Goal: Register for event/course

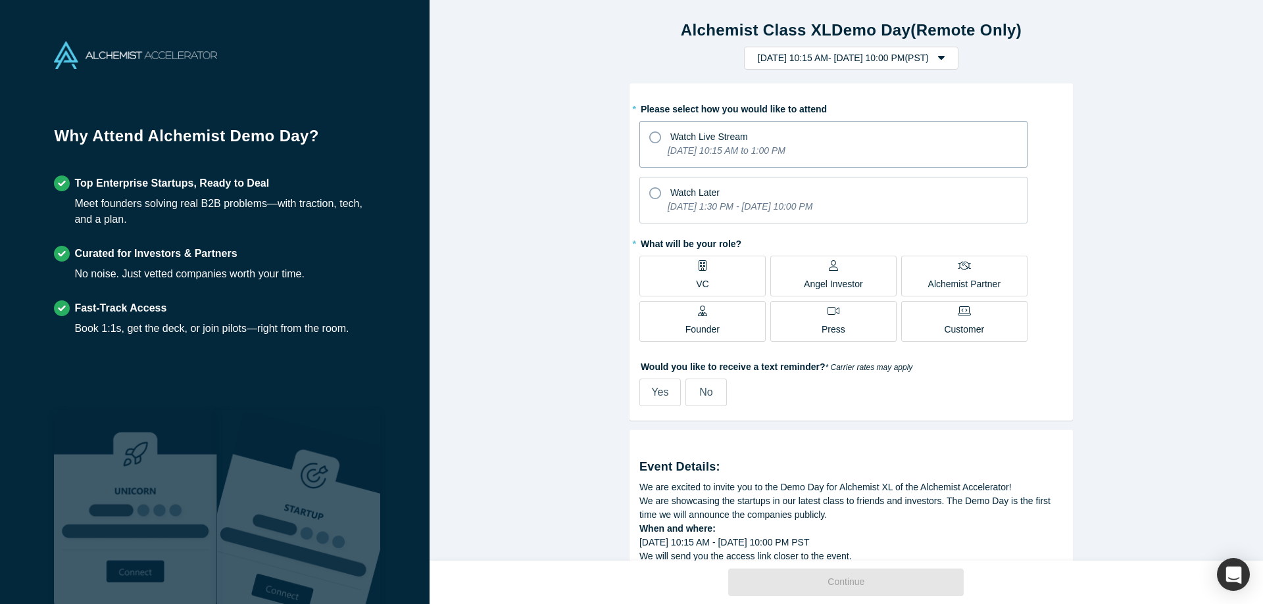
click at [651, 135] on icon at bounding box center [655, 138] width 12 height 12
click at [0, 0] on input "Watch Live Stream [DATE] 10:15 AM to 1:00 PM" at bounding box center [0, 0] width 0 height 0
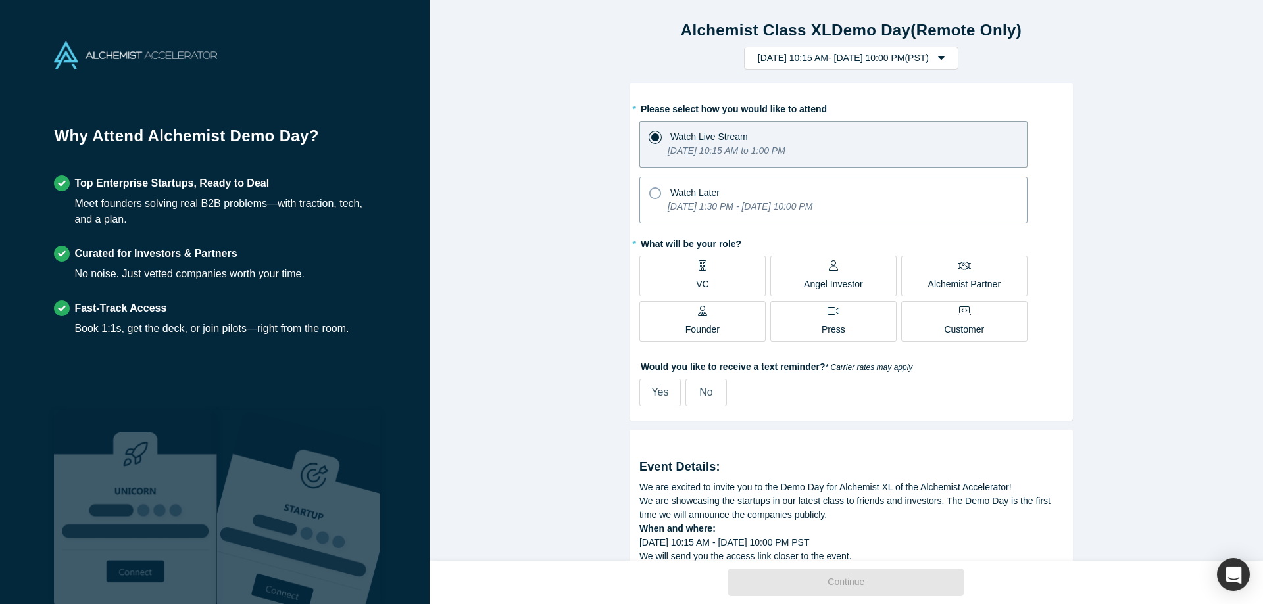
click at [651, 194] on icon at bounding box center [655, 193] width 12 height 12
click at [0, 0] on input "Watch Later [DATE] 1:30 PM - [DATE] 10:00 PM" at bounding box center [0, 0] width 0 height 0
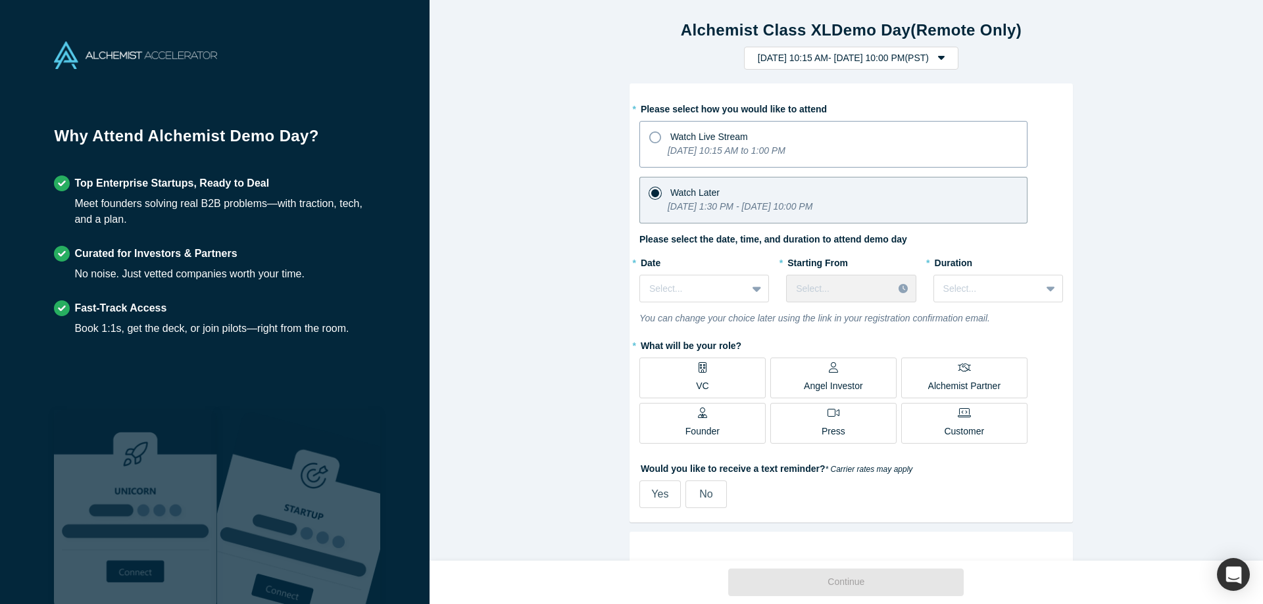
click at [652, 137] on icon at bounding box center [655, 138] width 12 height 12
click at [0, 0] on input "Watch Live Stream [DATE] 10:15 AM to 1:00 PM" at bounding box center [0, 0] width 0 height 0
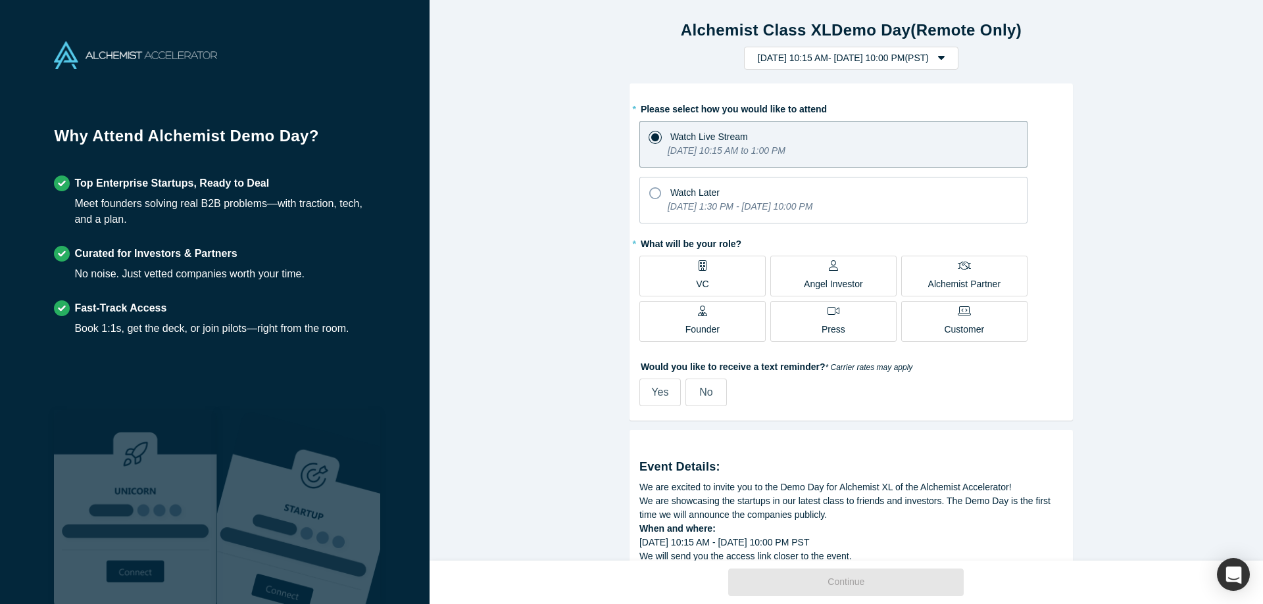
click at [701, 314] on icon at bounding box center [702, 311] width 9 height 11
click at [0, 0] on input "Founder" at bounding box center [0, 0] width 0 height 0
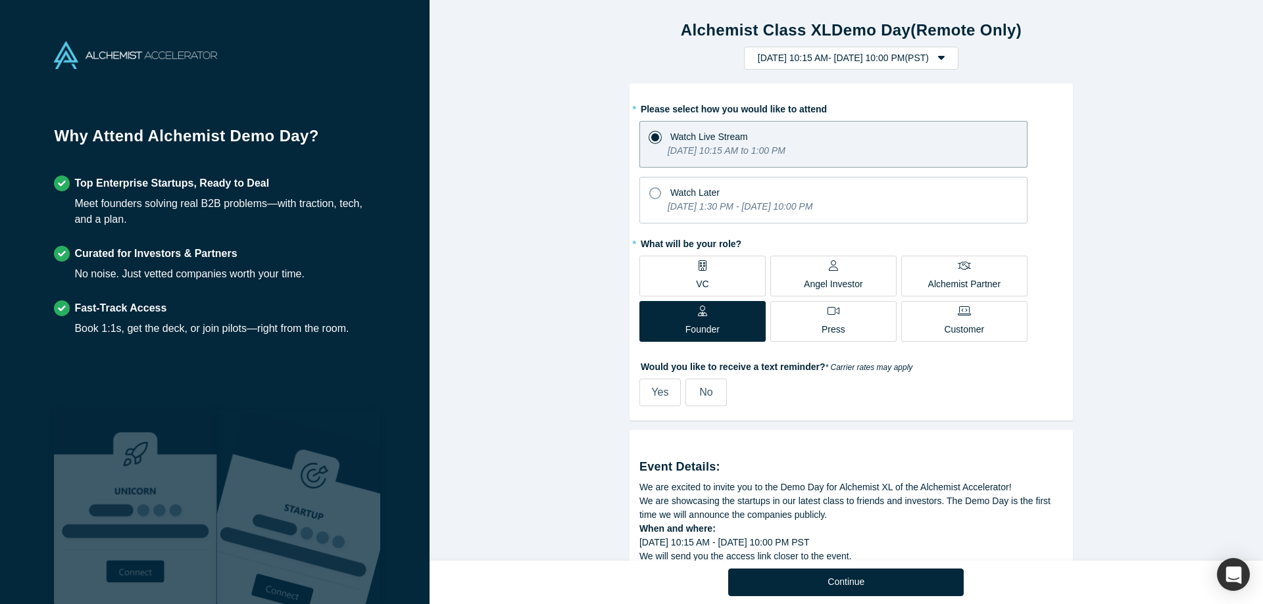
click at [687, 326] on p "Founder" at bounding box center [702, 330] width 34 height 14
click at [0, 0] on input "Founder" at bounding box center [0, 0] width 0 height 0
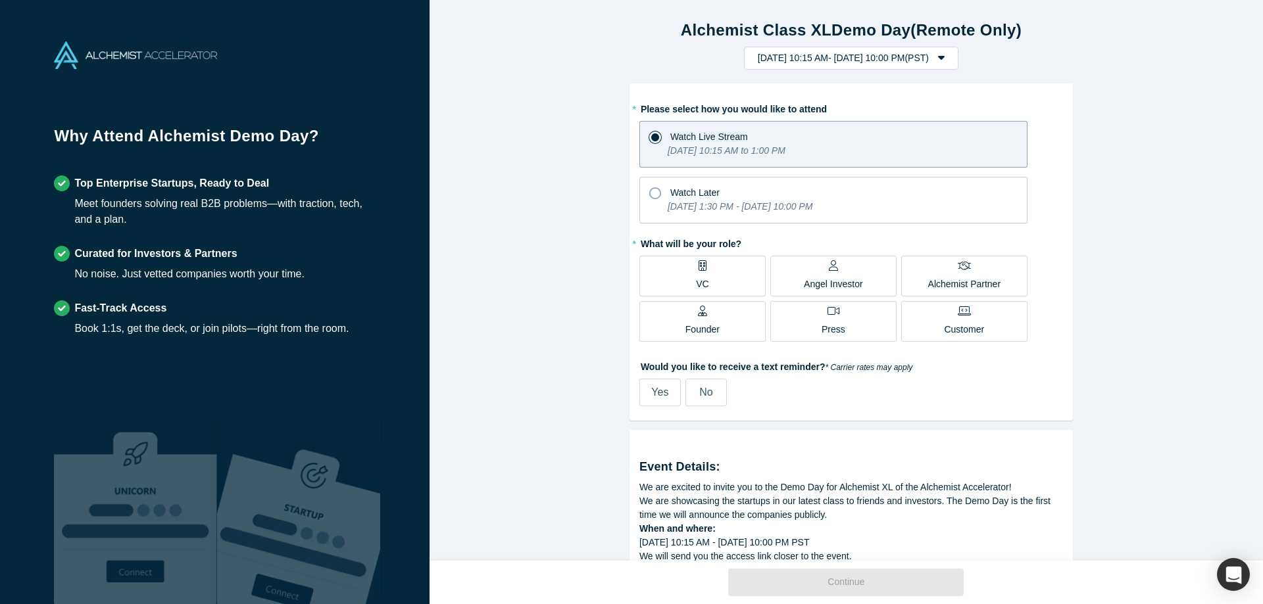
click at [696, 328] on p "Founder" at bounding box center [702, 330] width 34 height 14
click at [0, 0] on input "Founder" at bounding box center [0, 0] width 0 height 0
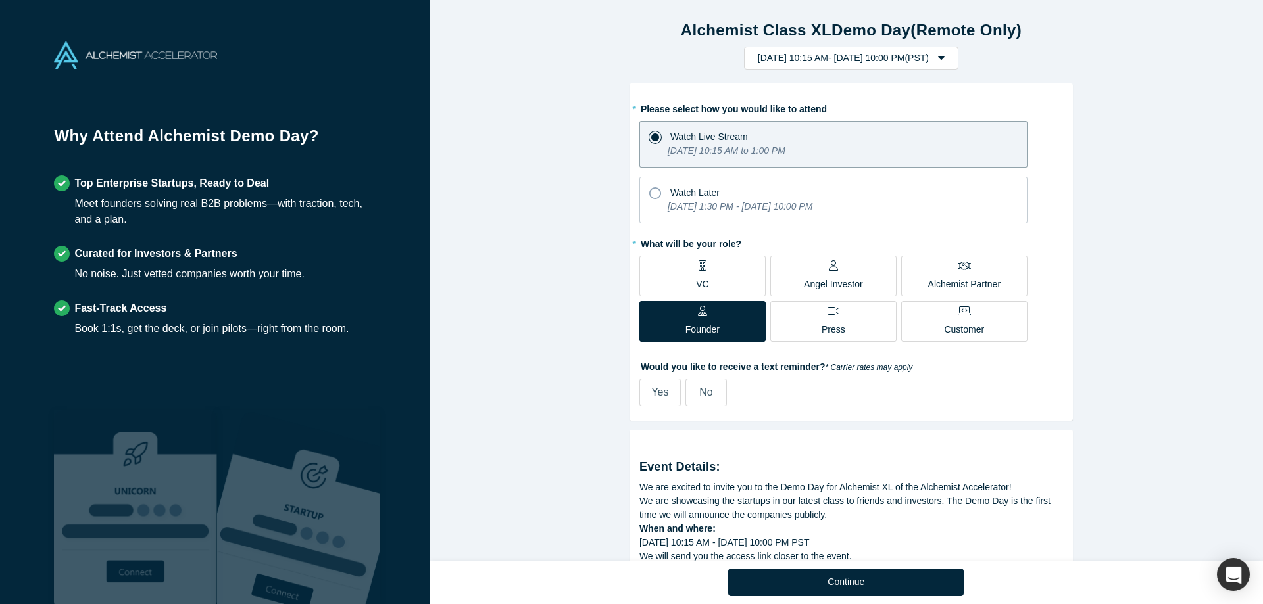
click at [657, 387] on span "Yes" at bounding box center [659, 392] width 17 height 11
click at [0, 0] on input "Yes" at bounding box center [0, 0] width 0 height 0
select select "US"
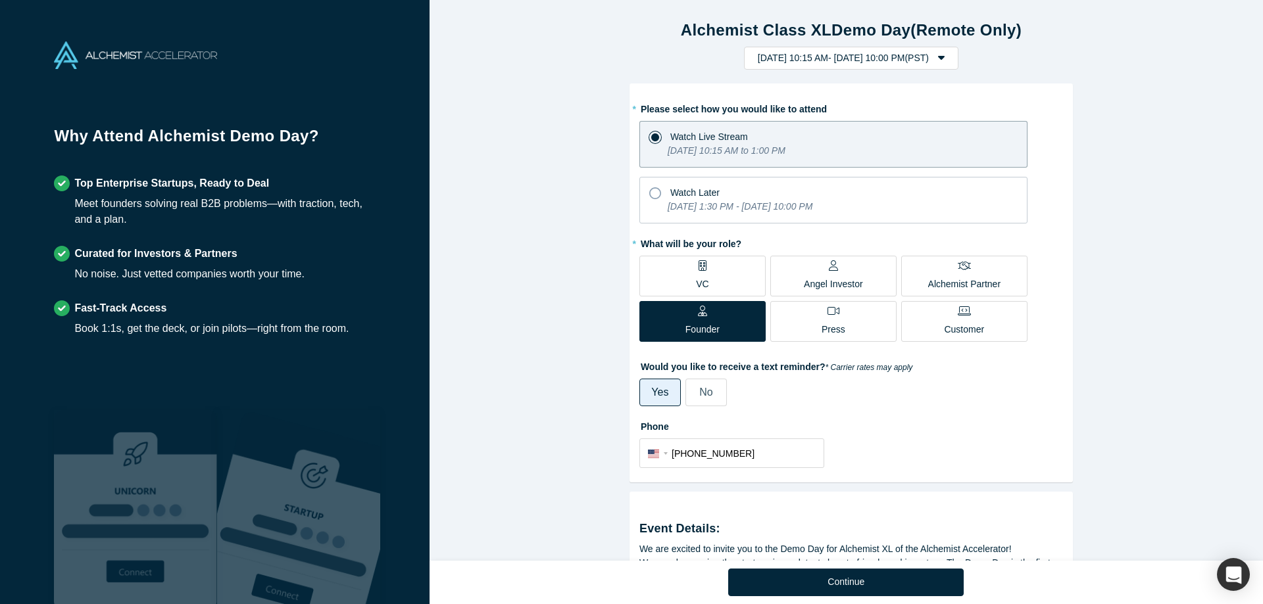
click at [1096, 491] on div "Alchemist Class XL Demo Day (Remote Only) [DATE] 10:15 AM - [DATE] 10:00 PM ( P…" at bounding box center [850, 285] width 843 height 571
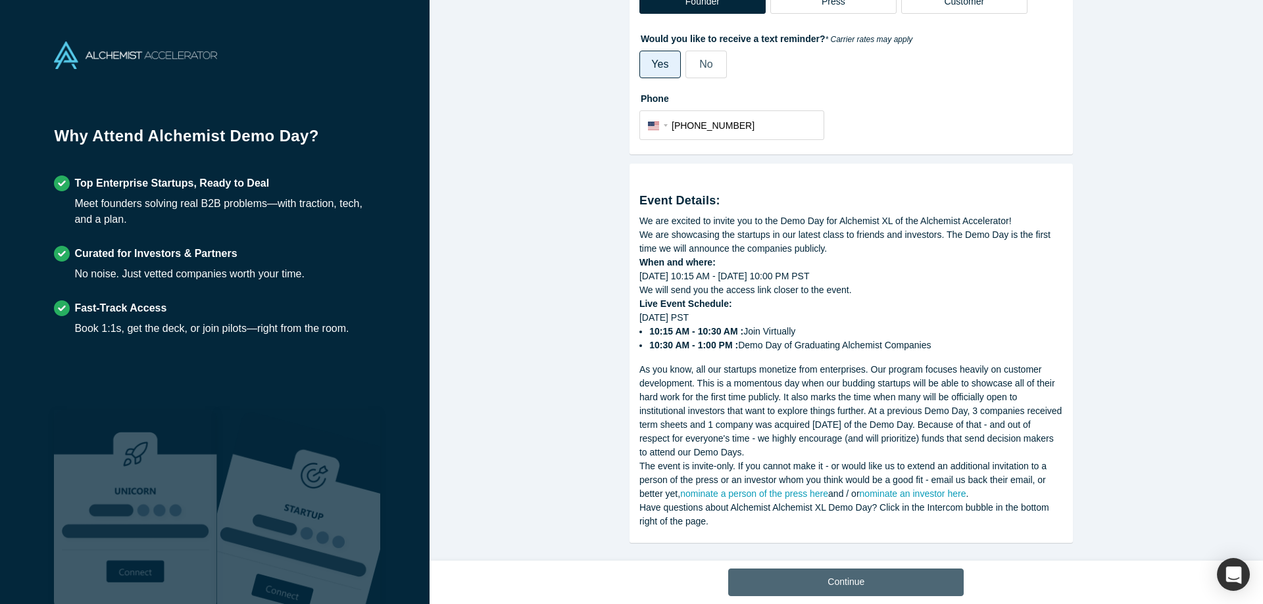
click at [862, 585] on button "Continue" at bounding box center [845, 583] width 235 height 28
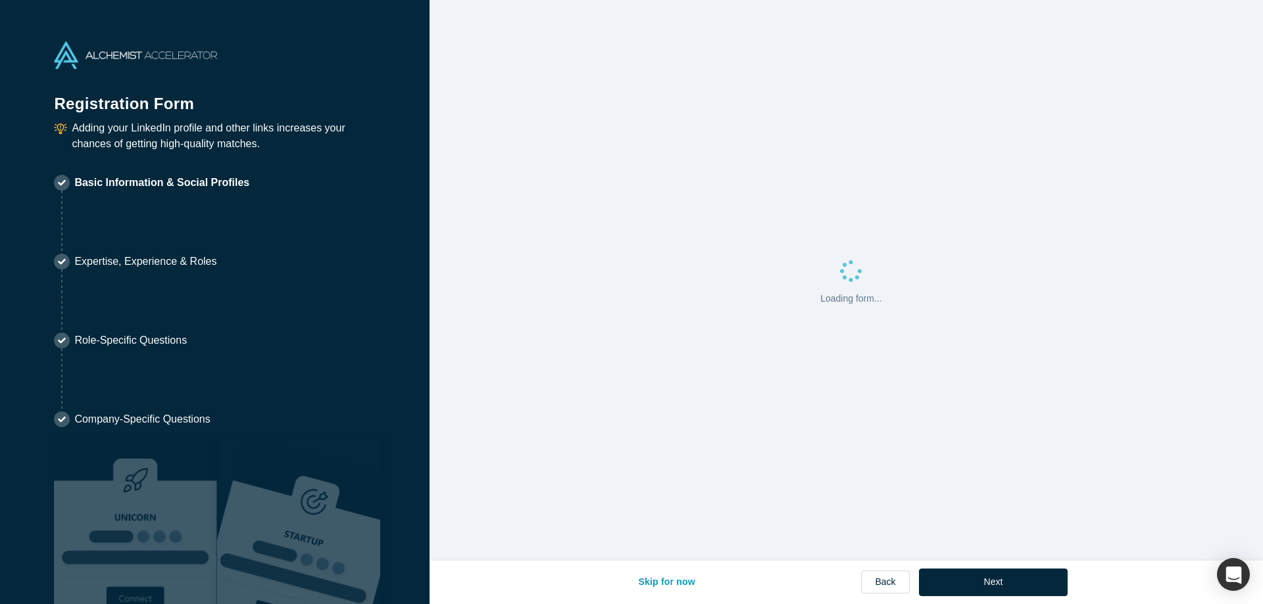
select select "US"
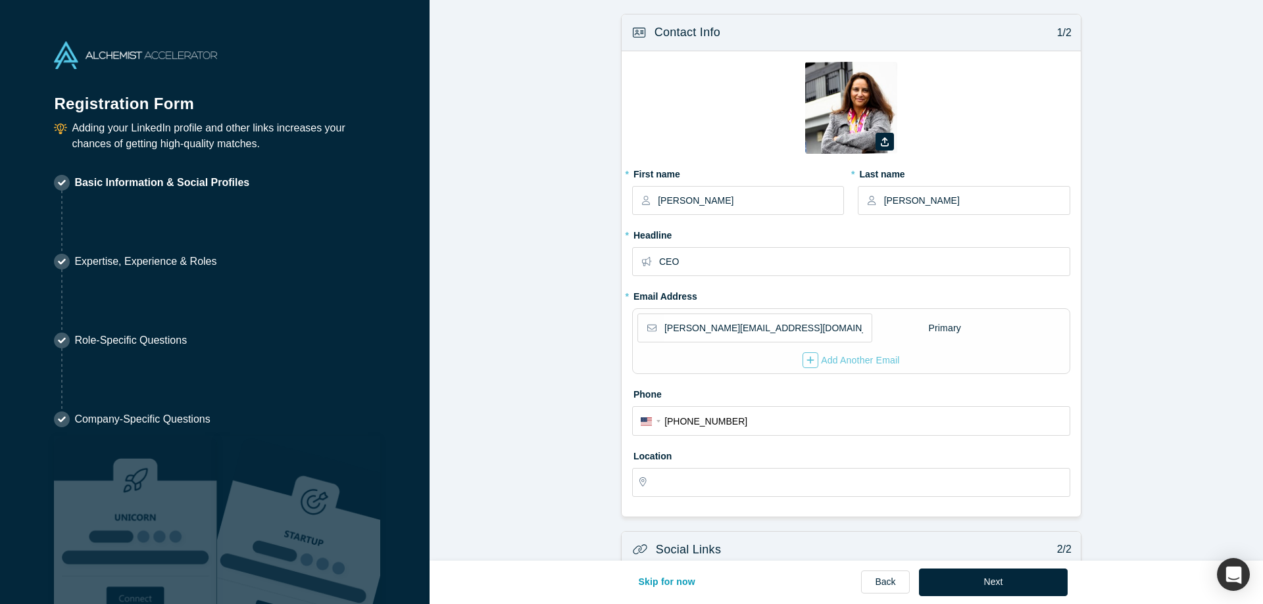
type input "[GEOGRAPHIC_DATA], [GEOGRAPHIC_DATA], [GEOGRAPHIC_DATA]"
click at [806, 358] on icon "button" at bounding box center [810, 360] width 8 height 9
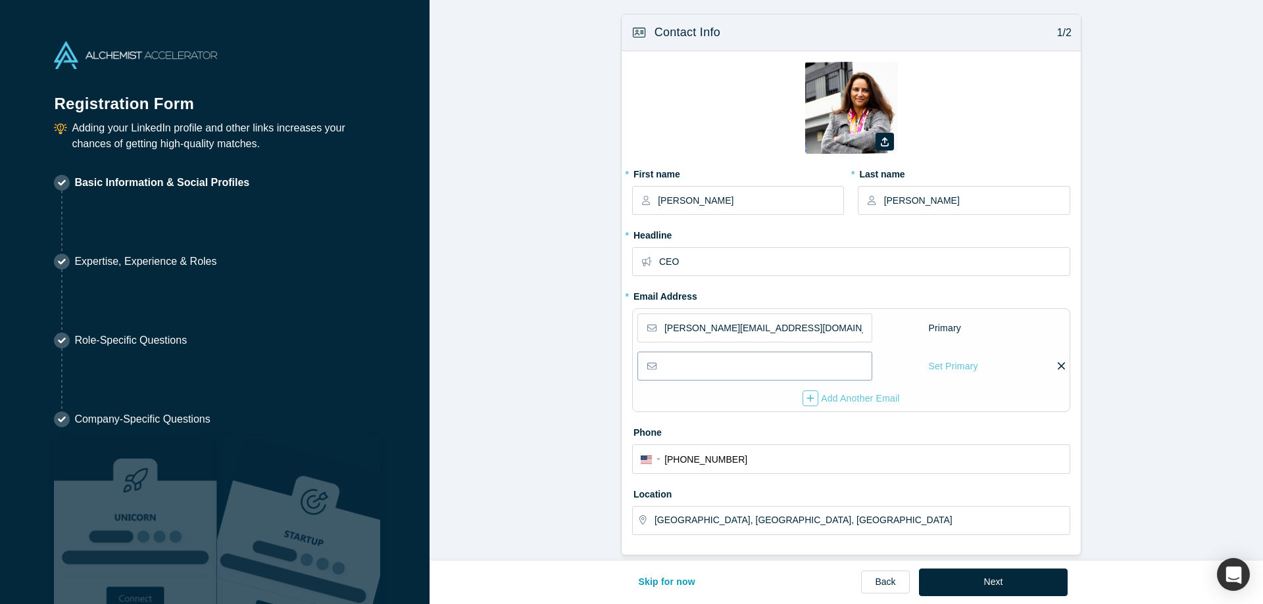
click at [694, 370] on input "email" at bounding box center [767, 366] width 206 height 28
type input "[PERSON_NAME][EMAIL_ADDRESS][DOMAIN_NAME]"
click at [1222, 331] on form "Contact Info 1/2 Zoom Save Remove Upload New * First name [PERSON_NAME] * Last …" at bounding box center [850, 479] width 843 height 931
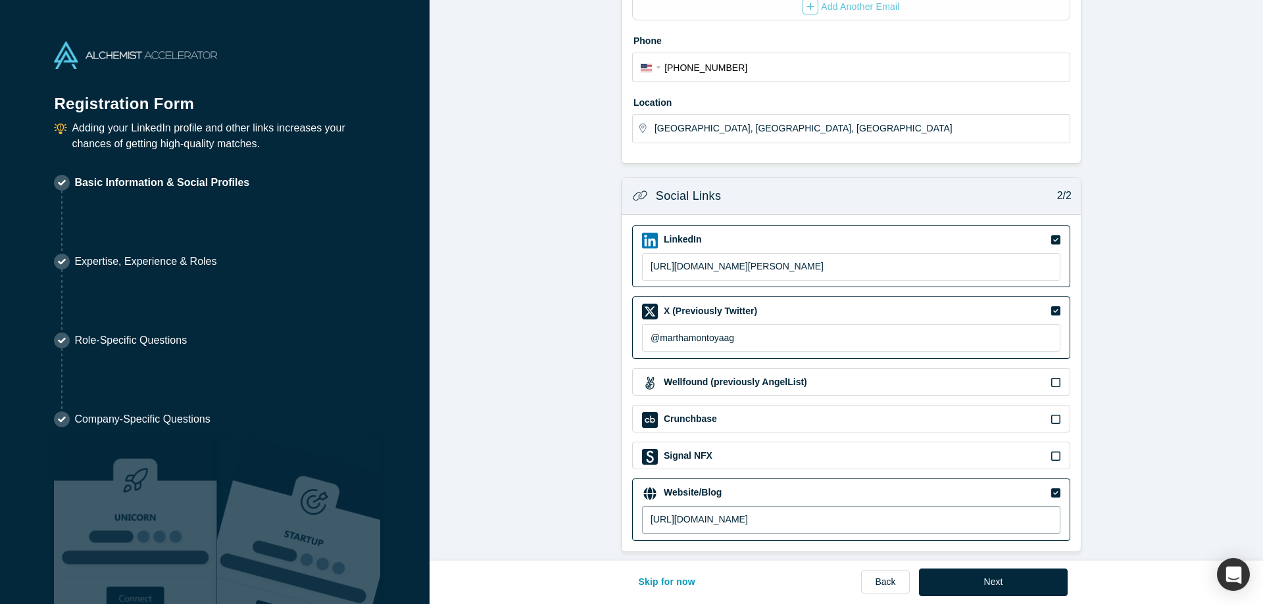
click at [736, 512] on input "[URL][DOMAIN_NAME]" at bounding box center [851, 520] width 418 height 28
drag, startPoint x: 737, startPoint y: 513, endPoint x: 707, endPoint y: 510, distance: 30.4
click at [707, 510] on input "[URL][DOMAIN_NAME]" at bounding box center [851, 520] width 418 height 28
type input "[URL]"
click at [978, 582] on button "Next" at bounding box center [993, 583] width 149 height 28
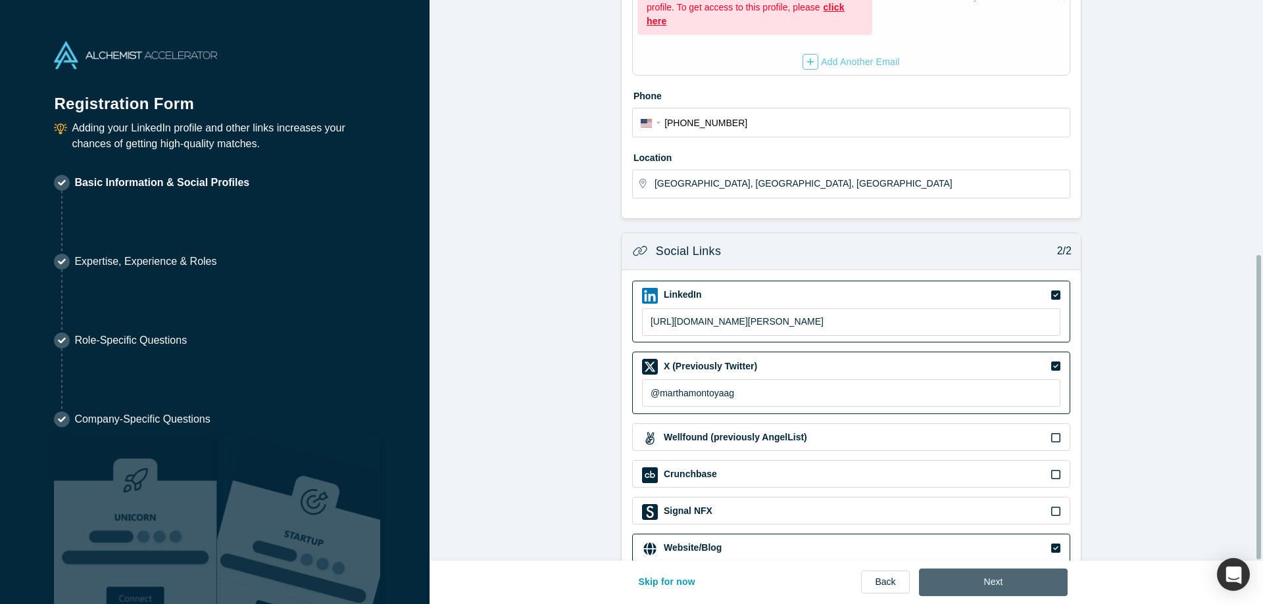
scroll to position [468, 0]
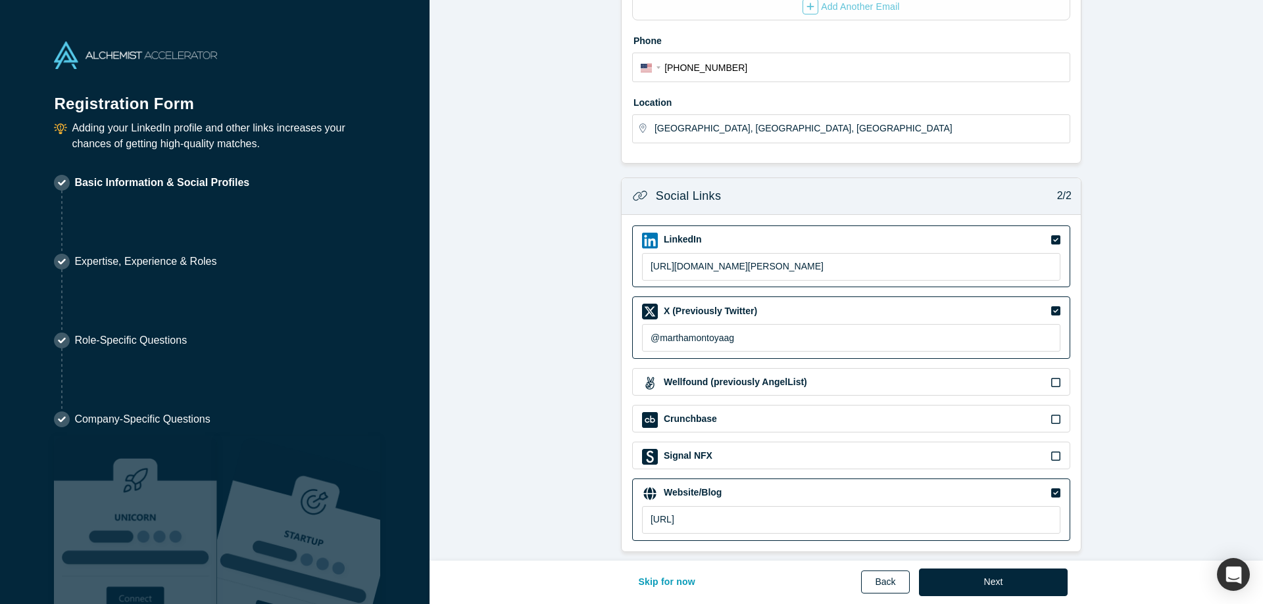
click at [881, 576] on link "Back" at bounding box center [885, 582] width 48 height 23
select select "US"
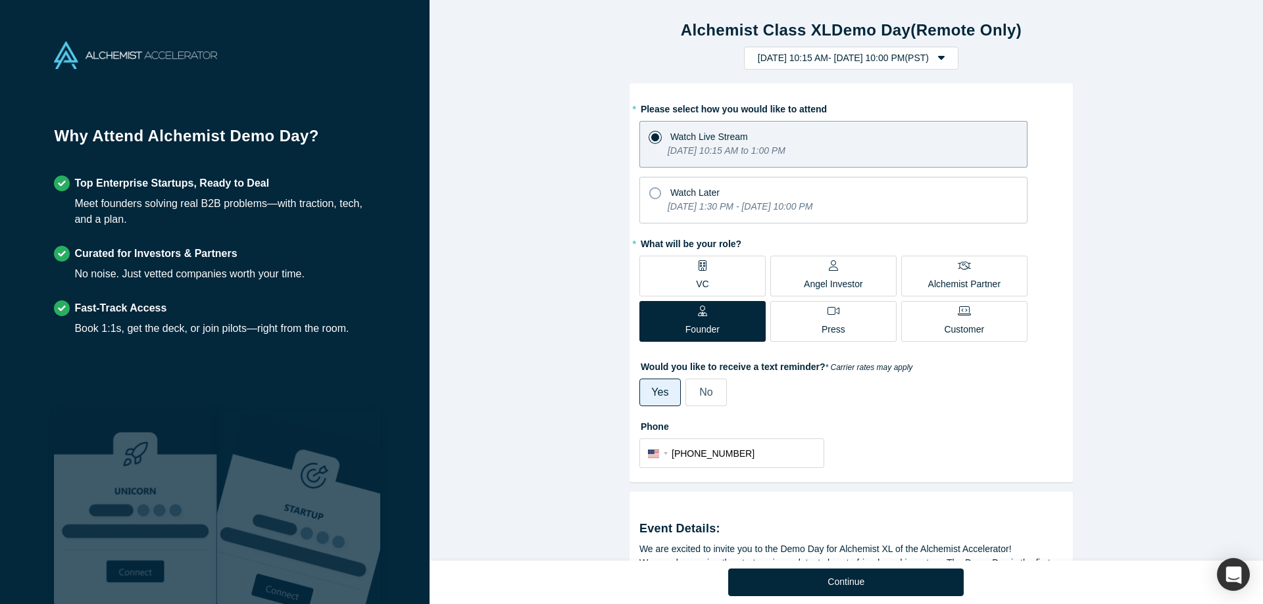
click at [1200, 272] on div "Alchemist Class XL Demo Day (Remote Only) [DATE] 10:15 AM - [DATE] 10:00 PM ( P…" at bounding box center [850, 285] width 843 height 571
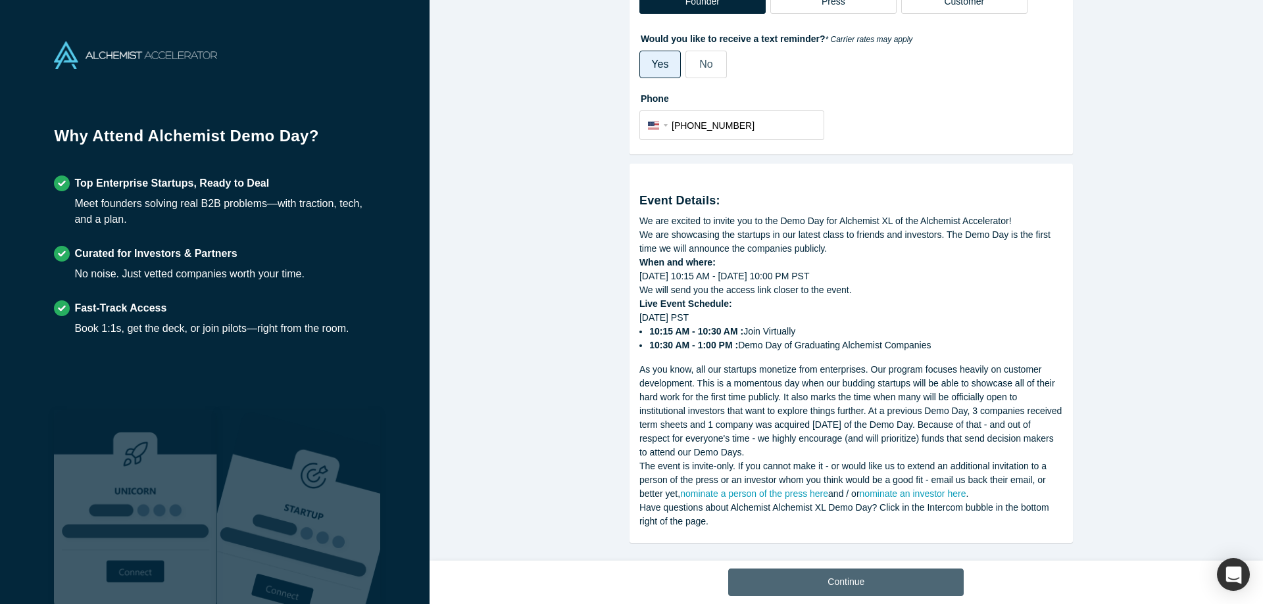
click at [832, 573] on button "Continue" at bounding box center [845, 583] width 235 height 28
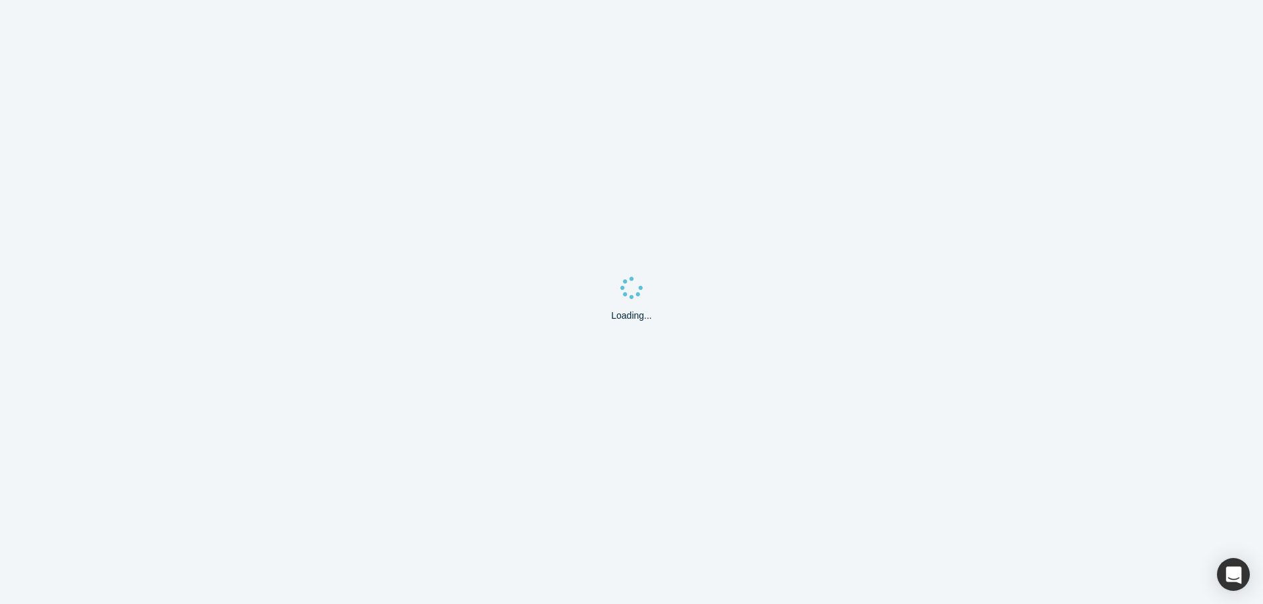
select select "US"
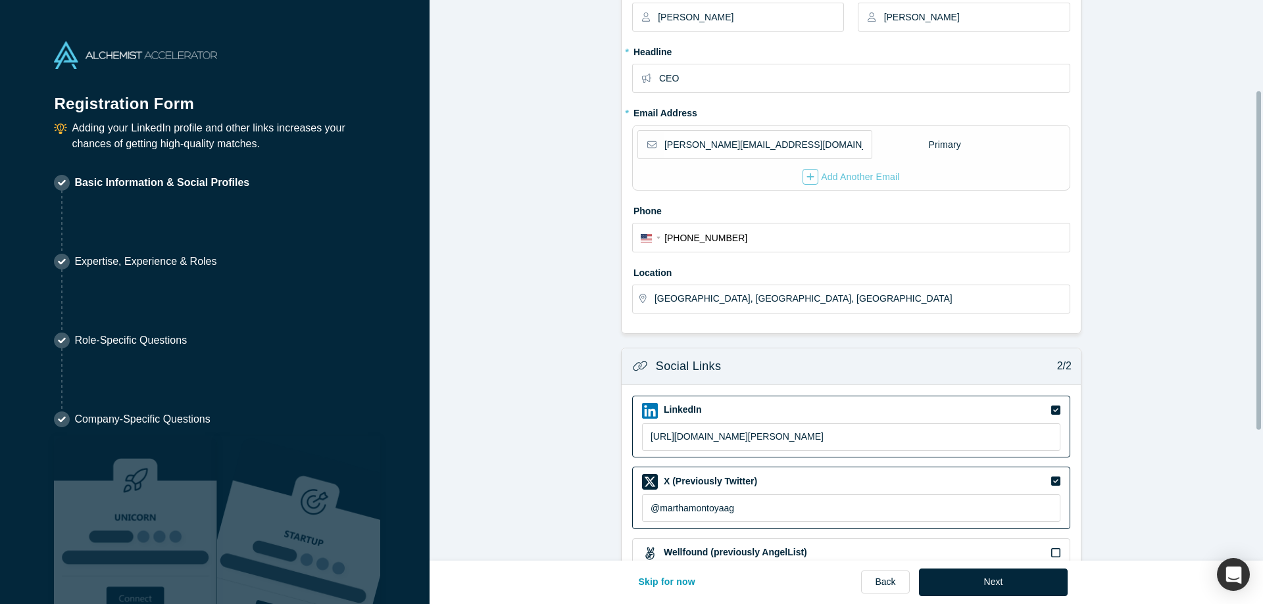
scroll to position [203, 0]
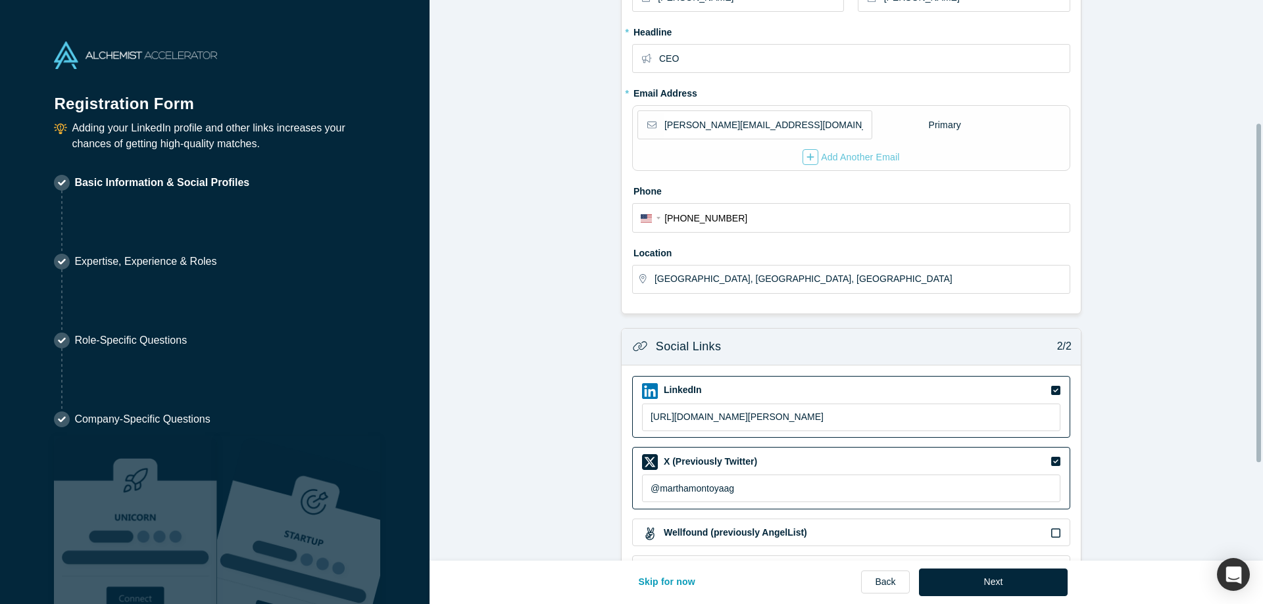
drag, startPoint x: 1258, startPoint y: 360, endPoint x: 1258, endPoint y: 439, distance: 78.9
click at [1258, 439] on div at bounding box center [1258, 293] width 5 height 339
drag, startPoint x: 888, startPoint y: 418, endPoint x: 508, endPoint y: 406, distance: 380.3
click at [508, 406] on form "Contact Info 1/2 Zoom Save Remove Upload New * First name [PERSON_NAME] * Last …" at bounding box center [850, 257] width 843 height 892
paste input "[DOMAIN_NAME][URL]"
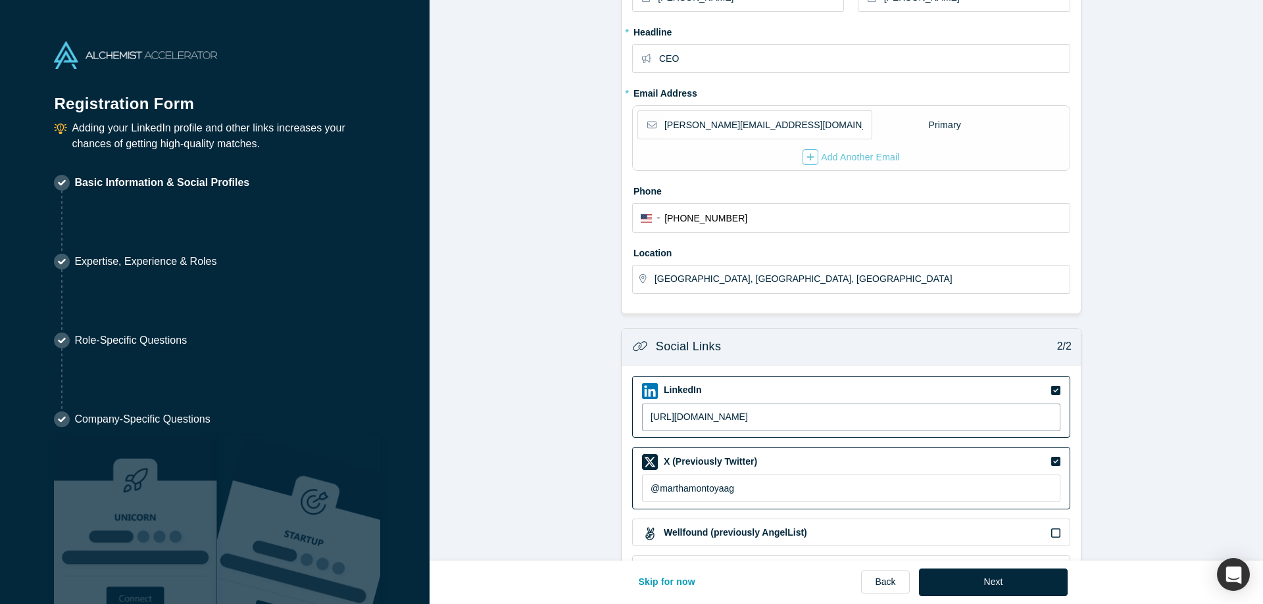
type input "[URL][DOMAIN_NAME]"
click at [1205, 339] on form "Contact Info 1/2 Zoom Save Remove Upload New * First name [PERSON_NAME] * Last …" at bounding box center [850, 257] width 843 height 892
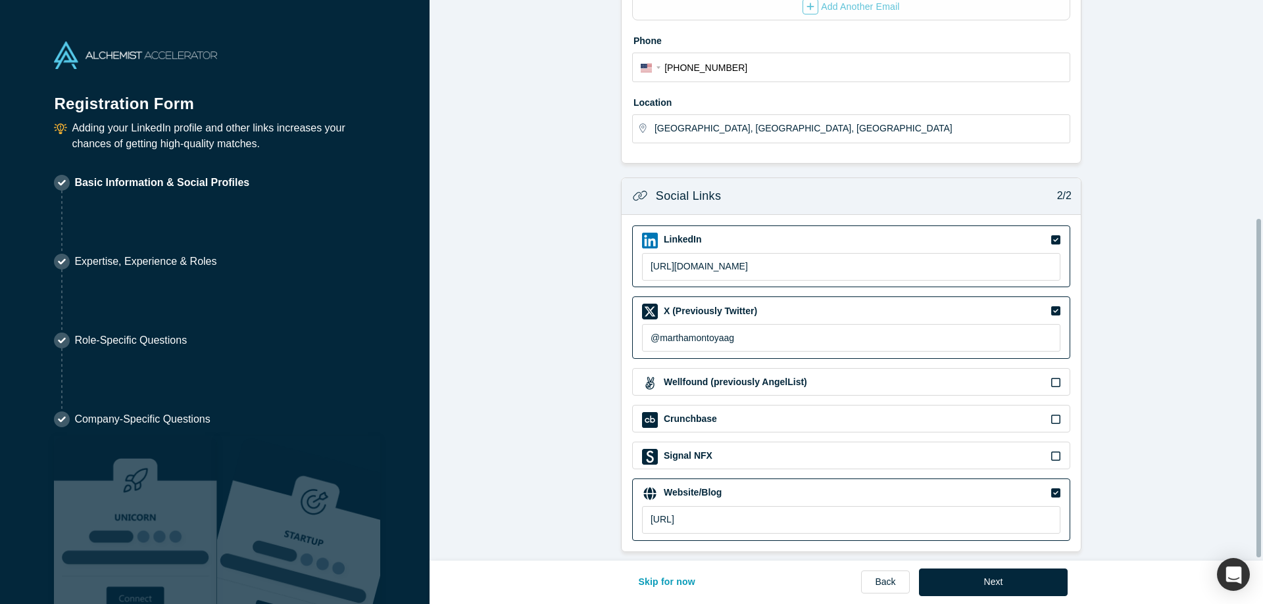
scroll to position [364, 0]
click at [1051, 414] on icon at bounding box center [1055, 419] width 9 height 11
click at [0, 0] on input "checkbox" at bounding box center [0, 0] width 0 height 0
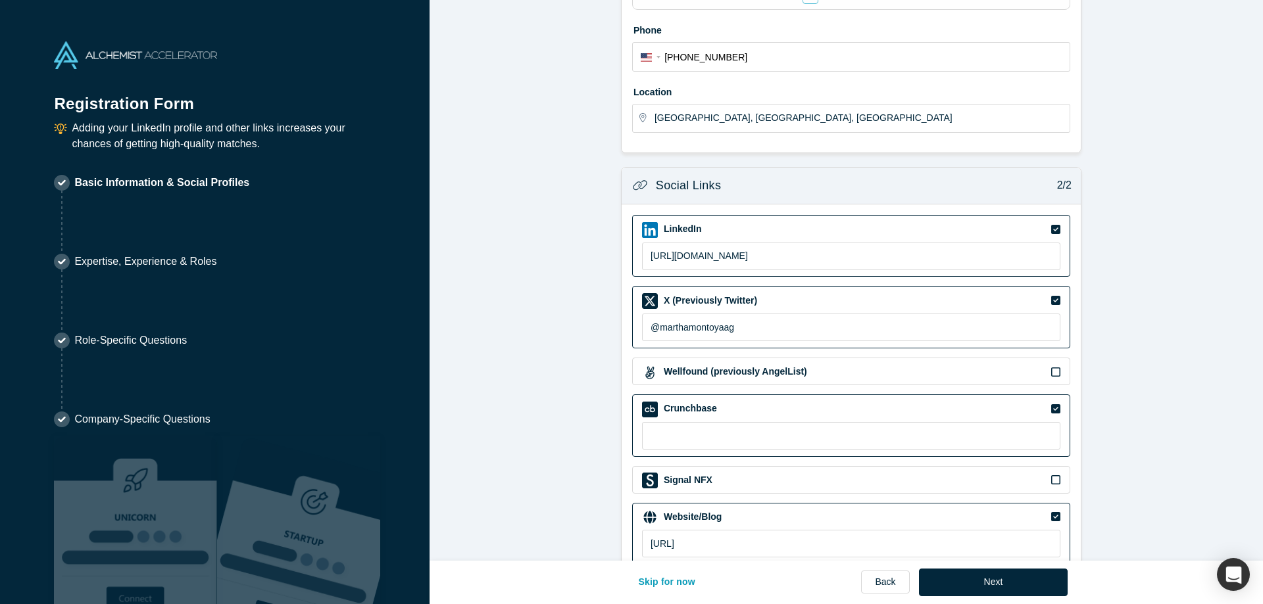
click at [1051, 410] on icon at bounding box center [1055, 408] width 9 height 9
click at [0, 0] on input "checkbox" at bounding box center [0, 0] width 0 height 0
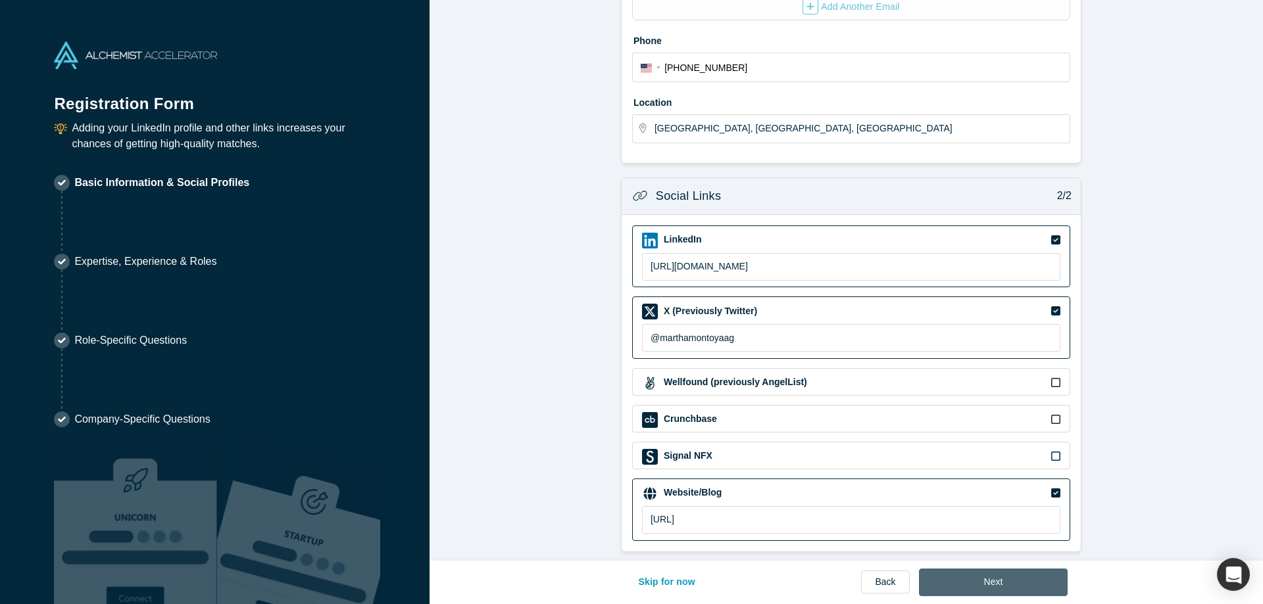
click at [992, 576] on button "Next" at bounding box center [993, 583] width 149 height 28
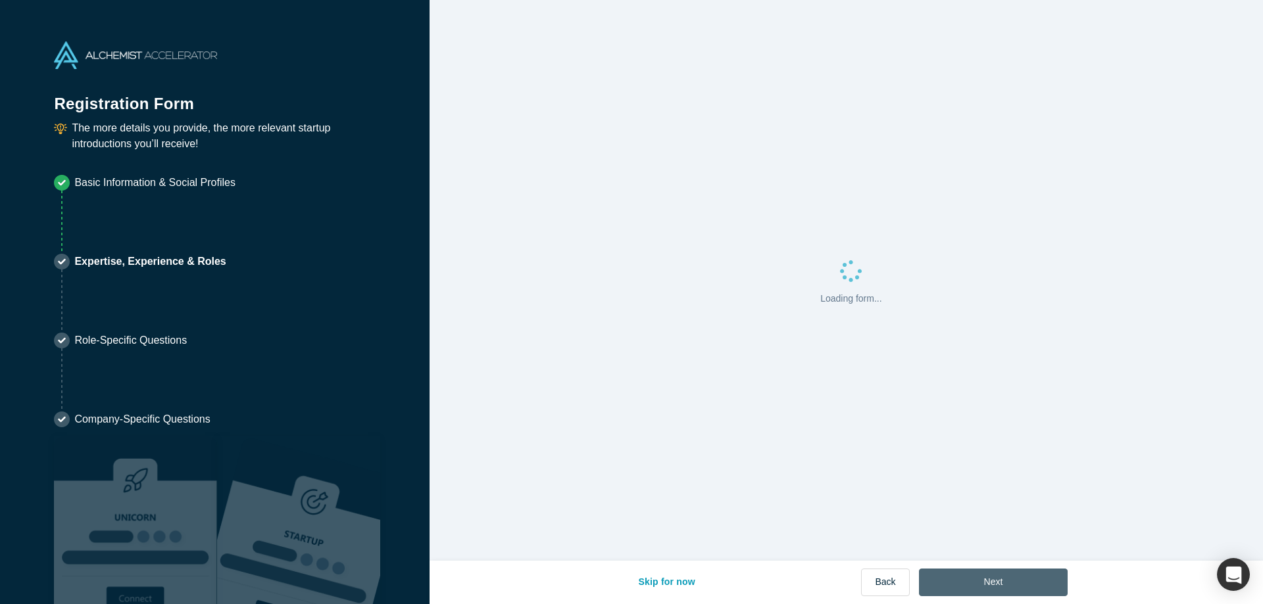
scroll to position [0, 0]
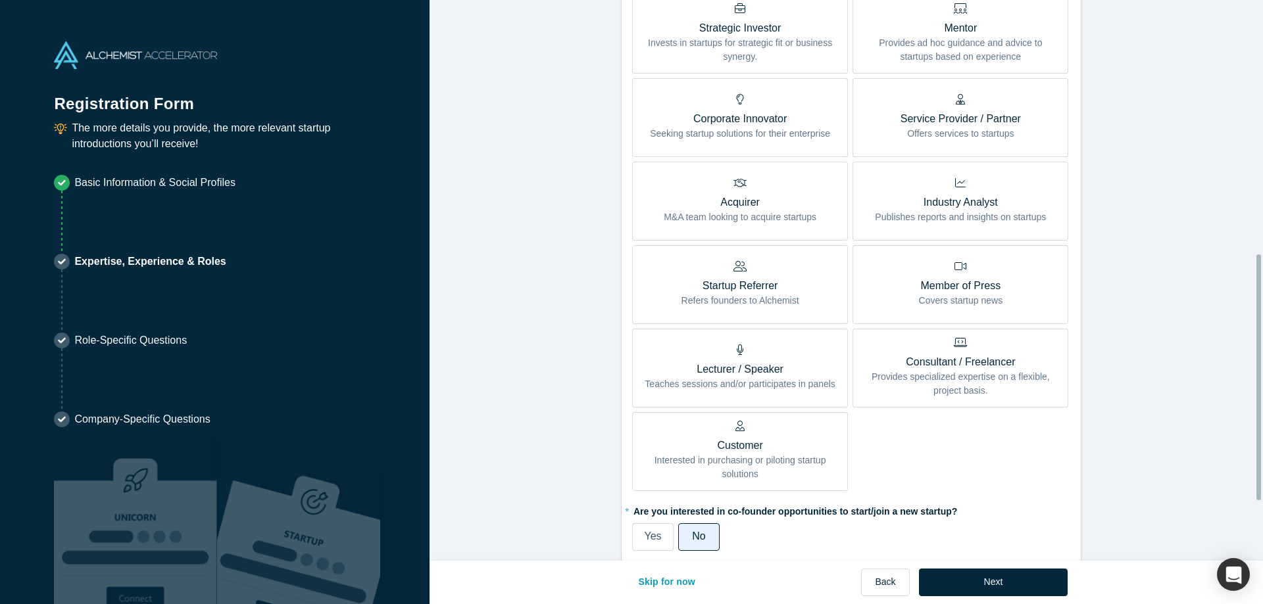
scroll to position [579, 0]
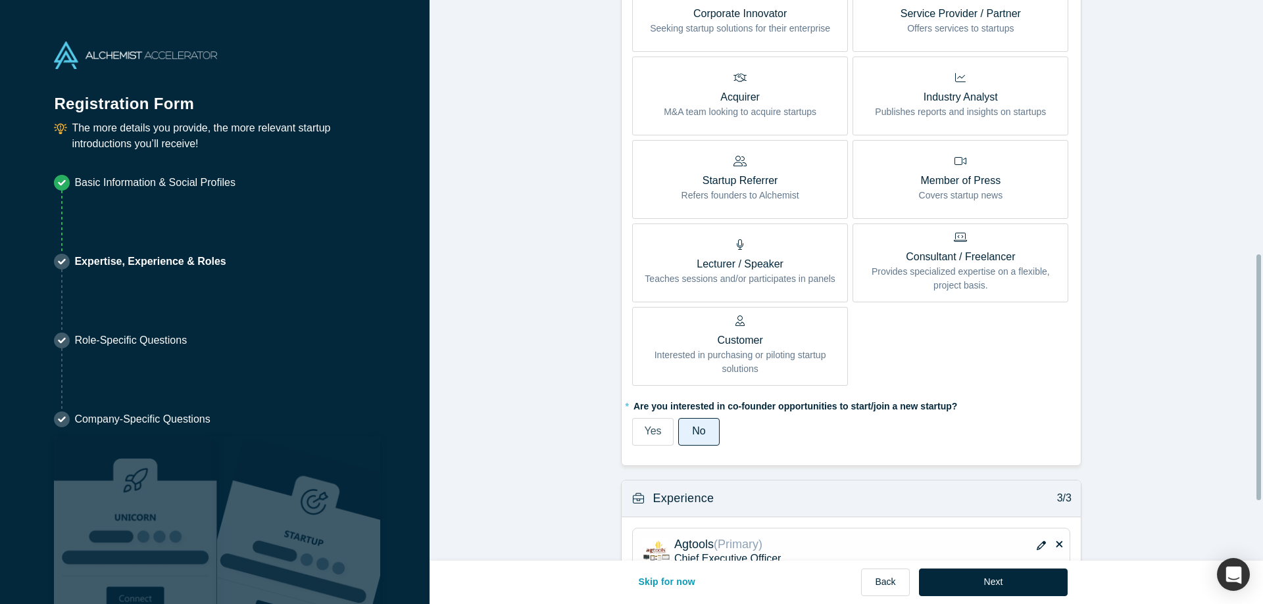
click at [1245, 397] on form "Achievements 1/3 * What are your top 3-5 professional achievements? Over 28+ ye…" at bounding box center [850, 54] width 843 height 1239
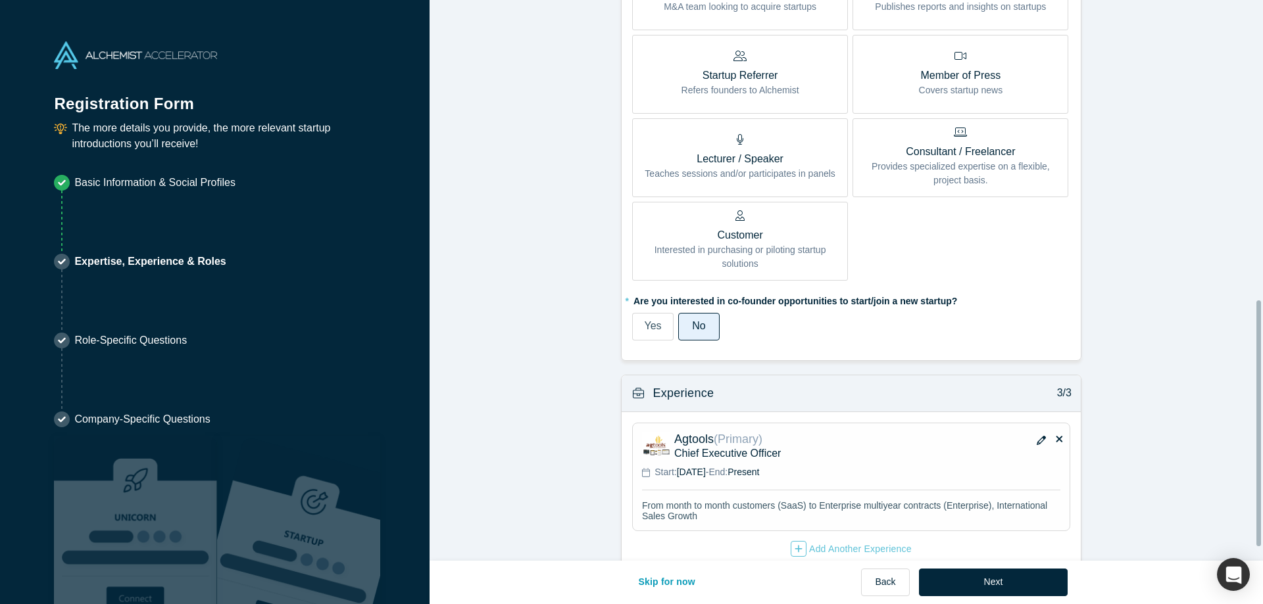
scroll to position [714, 0]
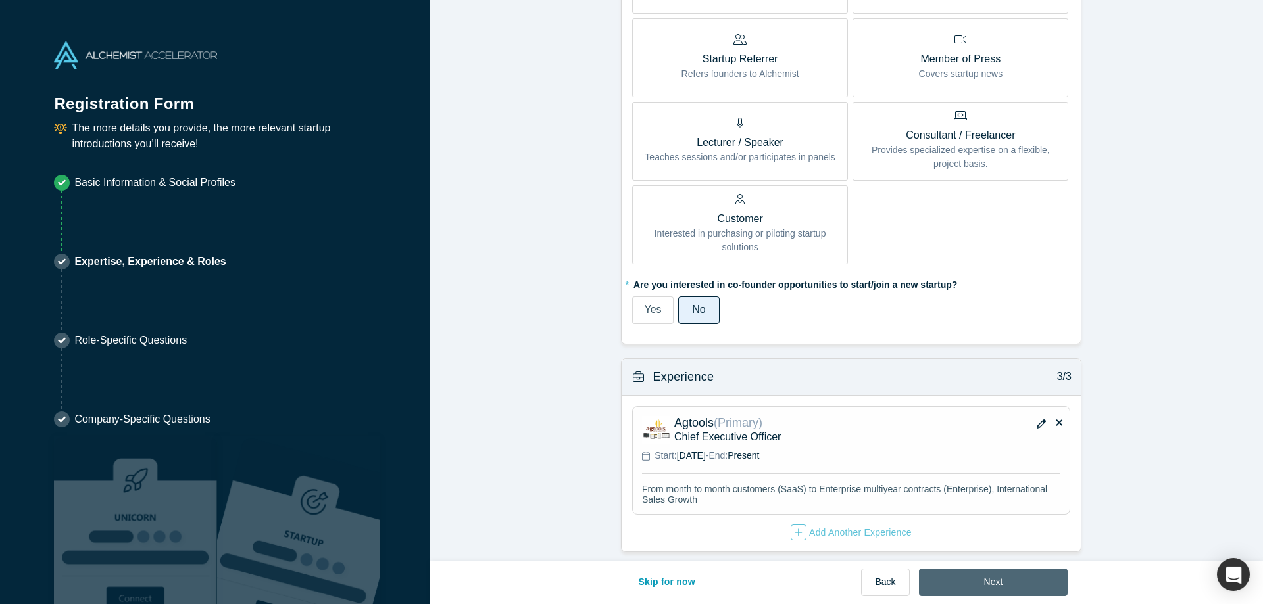
click at [1006, 583] on button "Next" at bounding box center [993, 583] width 149 height 28
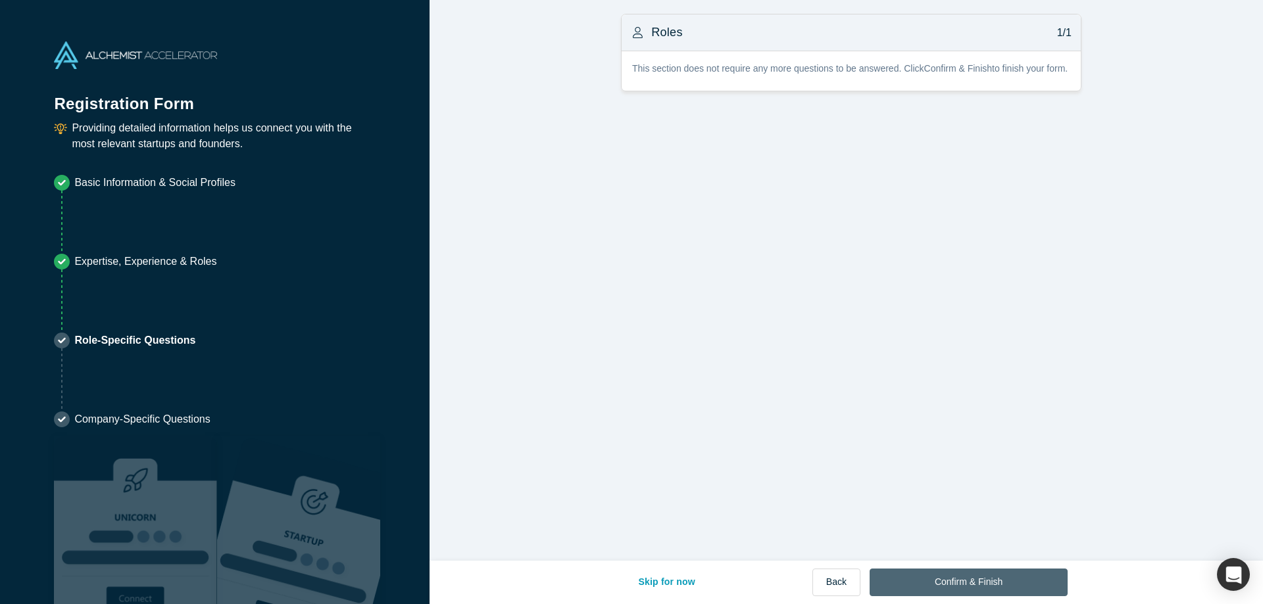
scroll to position [0, 0]
click at [988, 583] on button "Confirm & Finish" at bounding box center [968, 583] width 198 height 28
